Goal: Information Seeking & Learning: Learn about a topic

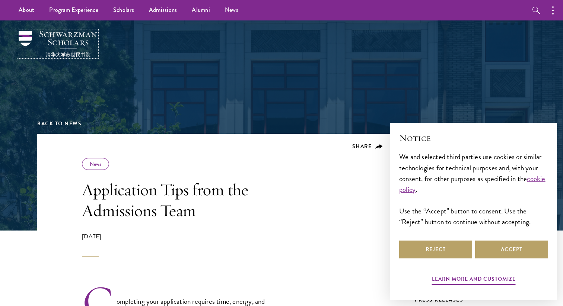
click at [85, 51] on img at bounding box center [58, 44] width 78 height 26
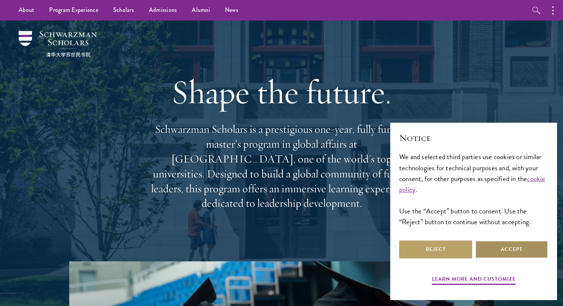
click at [491, 249] on button "Accept" at bounding box center [511, 250] width 73 height 18
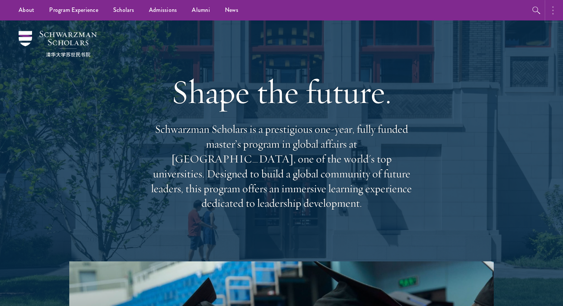
click at [554, 15] on button "button" at bounding box center [554, 10] width 16 height 20
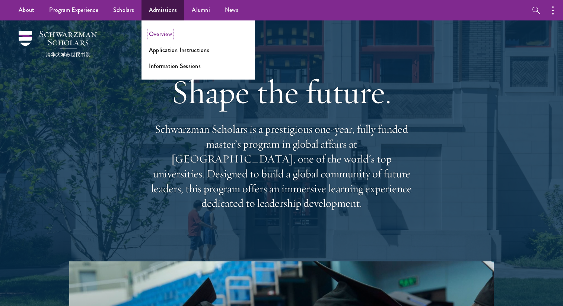
click at [169, 33] on link "Overview" at bounding box center [160, 34] width 23 height 9
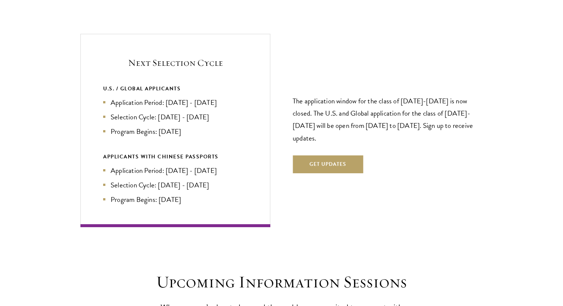
scroll to position [1592, 0]
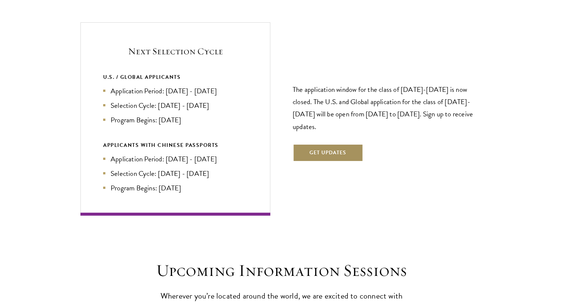
click at [320, 144] on button "Get Updates" at bounding box center [327, 153] width 70 height 18
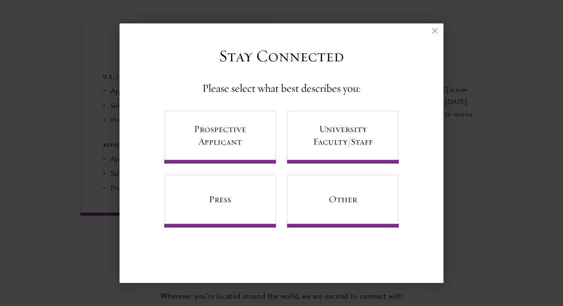
click at [441, 33] on div "Back" at bounding box center [281, 37] width 324 height 18
click at [438, 33] on div "Back" at bounding box center [281, 37] width 324 height 18
click at [435, 30] on button at bounding box center [434, 31] width 6 height 6
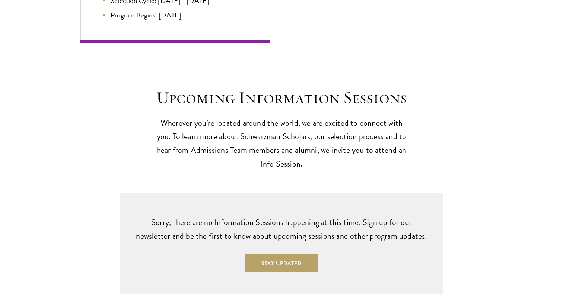
scroll to position [1769, 0]
